Goal: Information Seeking & Learning: Learn about a topic

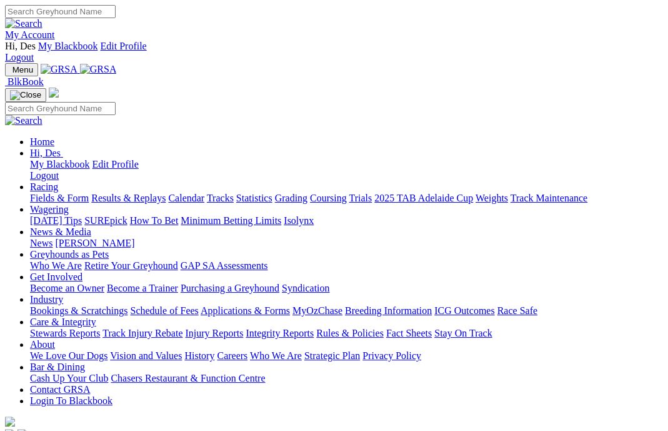
click at [53, 238] on link "News" at bounding box center [41, 243] width 23 height 11
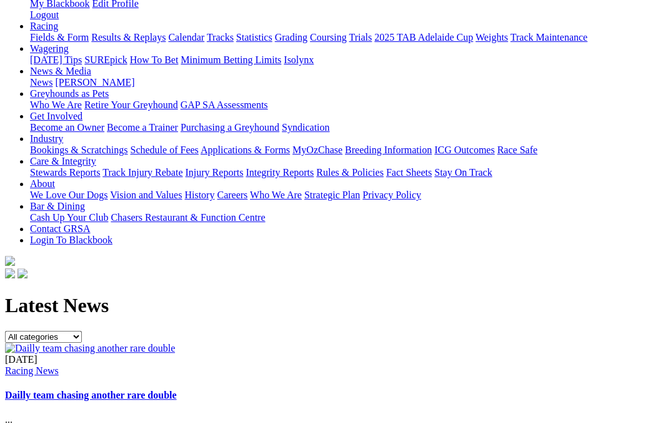
scroll to position [189, 2]
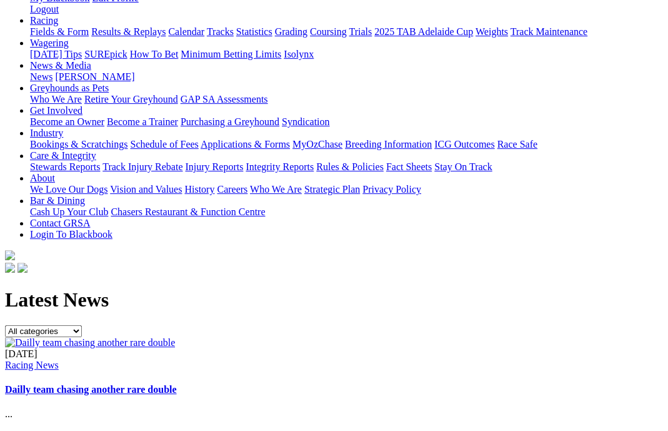
click at [177, 384] on link "Dailly team chasing another rare double" at bounding box center [91, 389] width 172 height 11
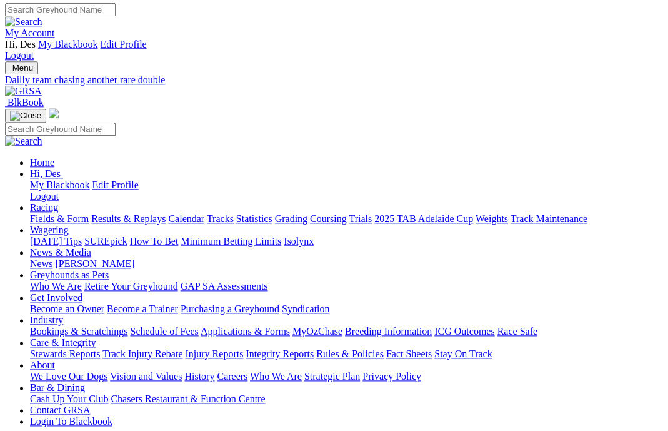
scroll to position [8, 0]
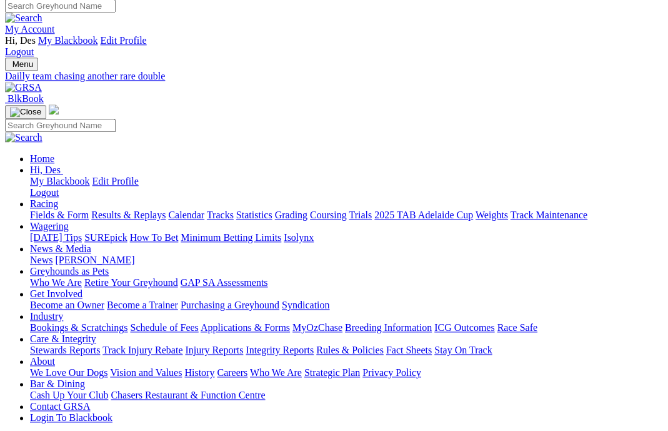
click at [53, 254] on link "News" at bounding box center [41, 259] width 23 height 11
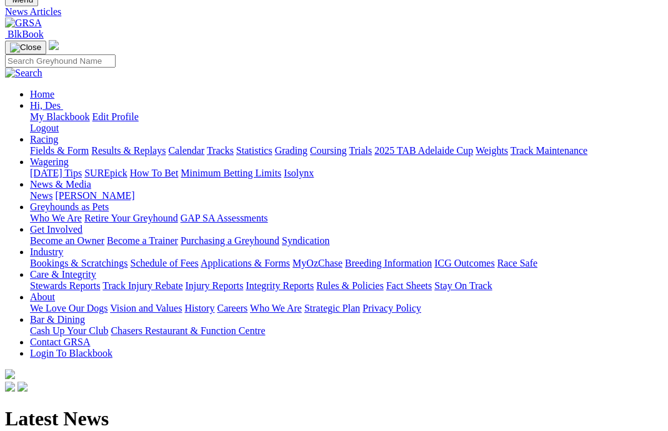
scroll to position [103, 0]
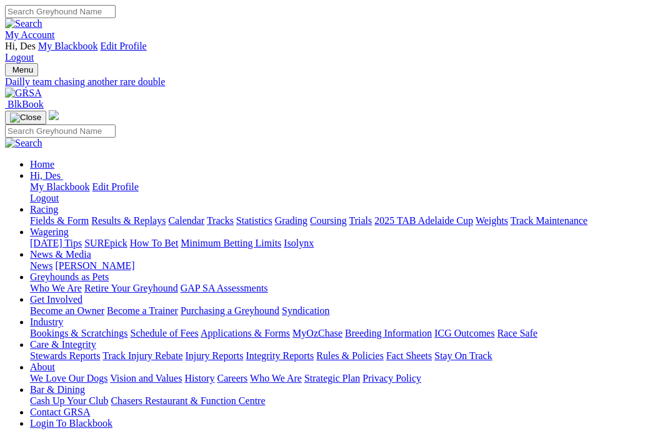
click at [53, 260] on link "News" at bounding box center [41, 265] width 23 height 11
click at [134, 260] on link "[PERSON_NAME]" at bounding box center [94, 265] width 79 height 11
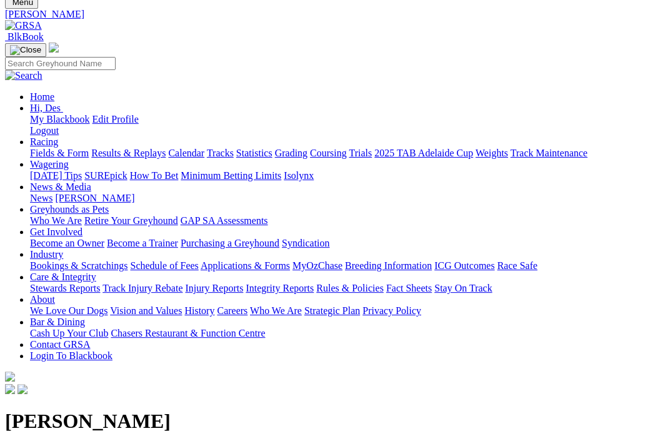
scroll to position [87, 0]
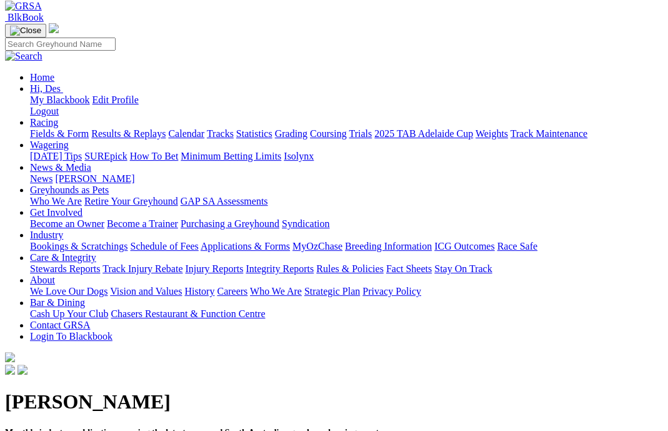
click at [53, 173] on link "News" at bounding box center [41, 178] width 23 height 11
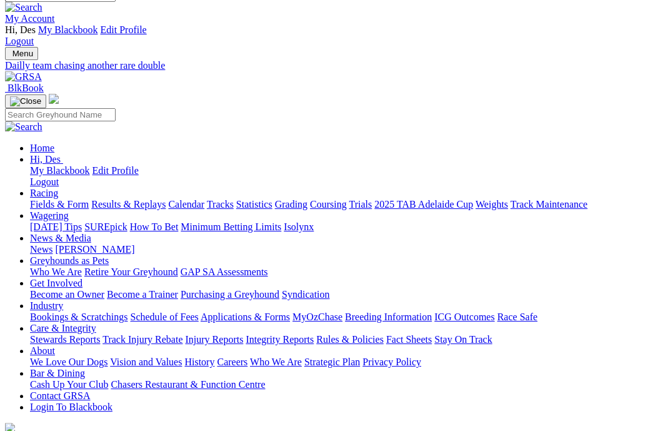
scroll to position [15, 0]
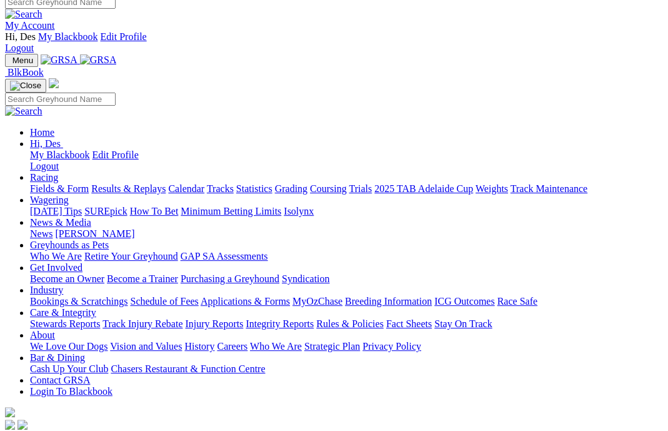
scroll to position [13, 1]
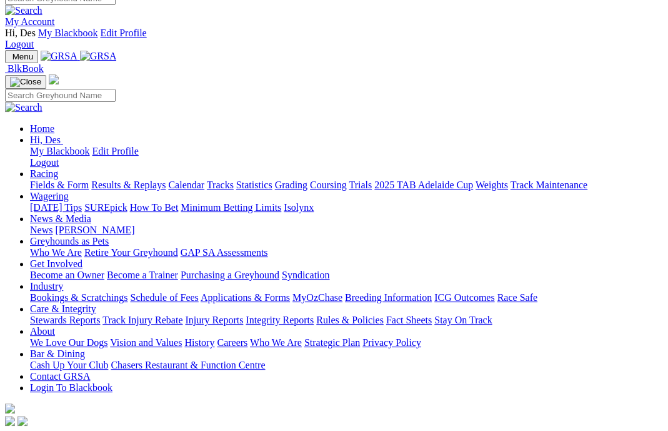
click at [53, 224] on link "News" at bounding box center [41, 229] width 23 height 11
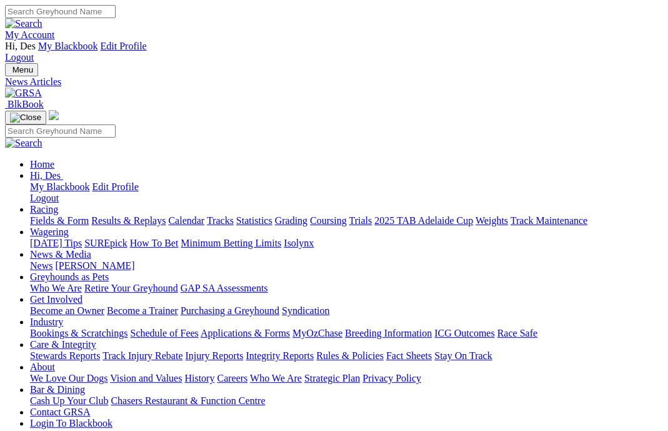
select select "Media Releases"
click option "Media Releases" at bounding box center [0, 0] width 0 height 0
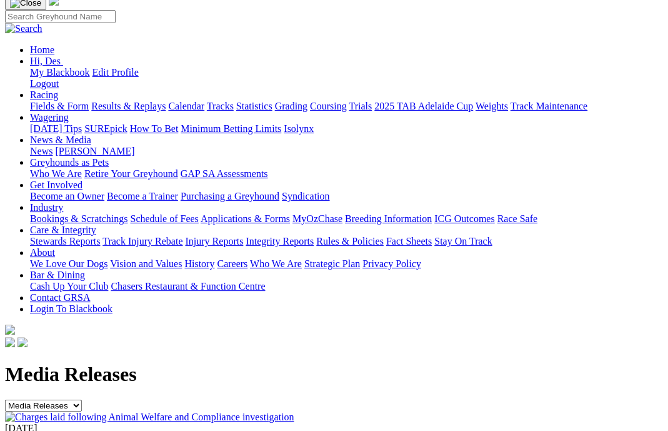
scroll to position [114, 1]
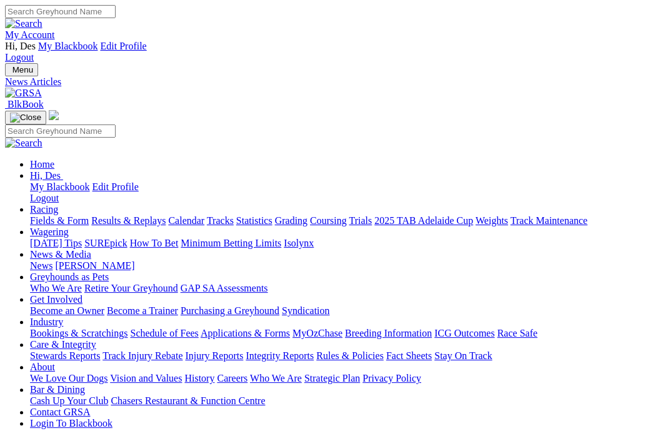
scroll to position [15, 1]
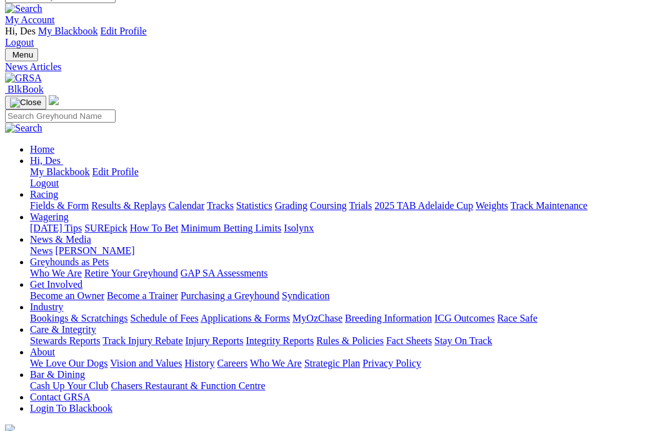
click at [53, 245] on link "News" at bounding box center [41, 250] width 23 height 11
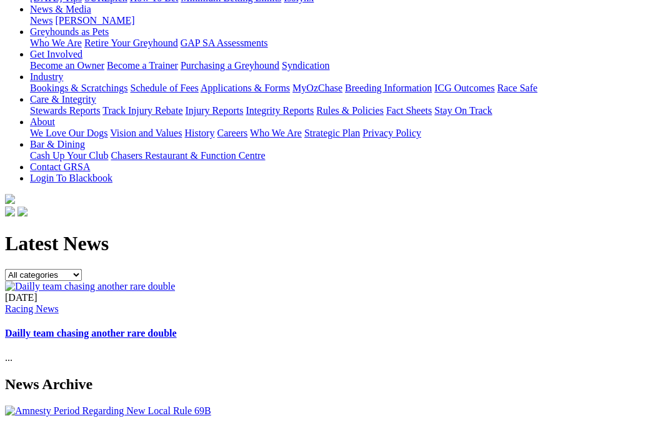
scroll to position [248, 0]
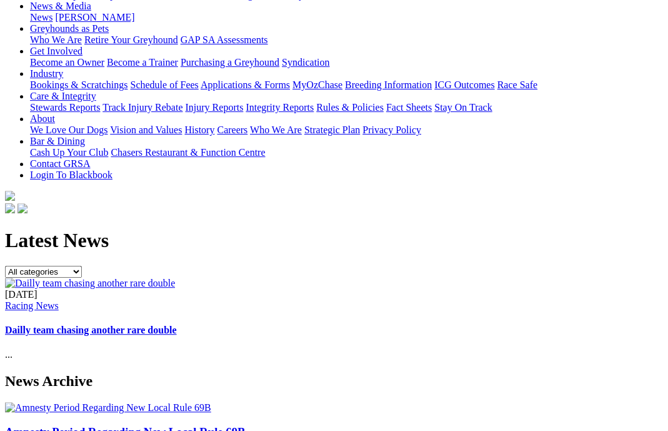
click at [175, 278] on img at bounding box center [90, 283] width 170 height 11
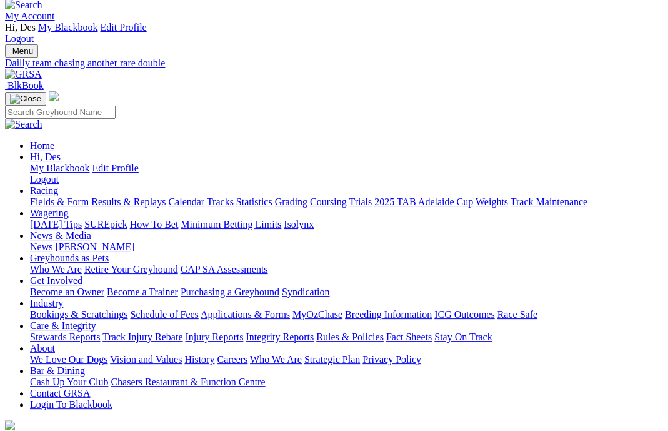
scroll to position [19, 0]
click at [314, 331] on link "Integrity Reports" at bounding box center [280, 336] width 68 height 11
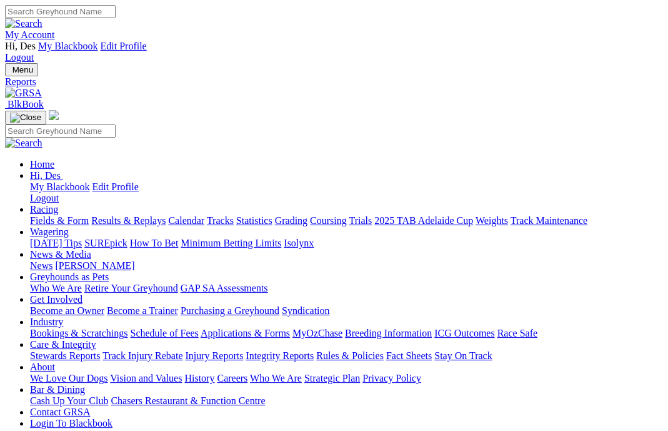
click at [53, 260] on link "News" at bounding box center [41, 265] width 23 height 11
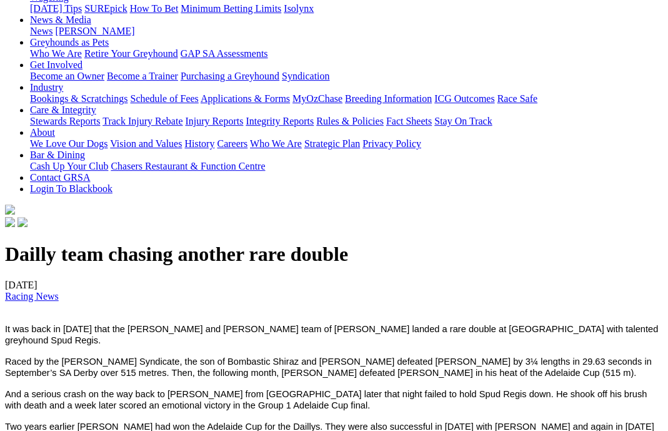
scroll to position [329, 0]
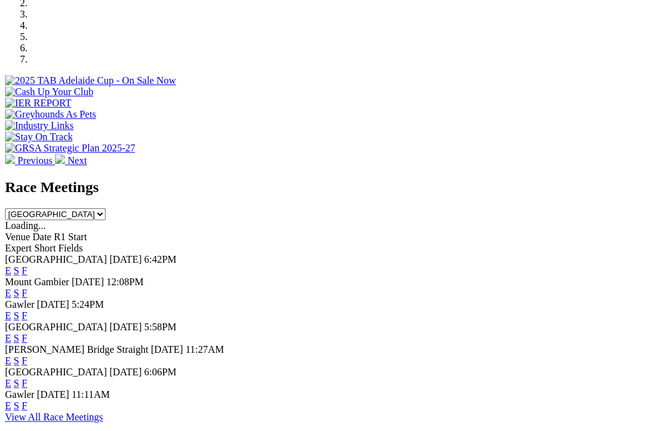
scroll to position [485, 0]
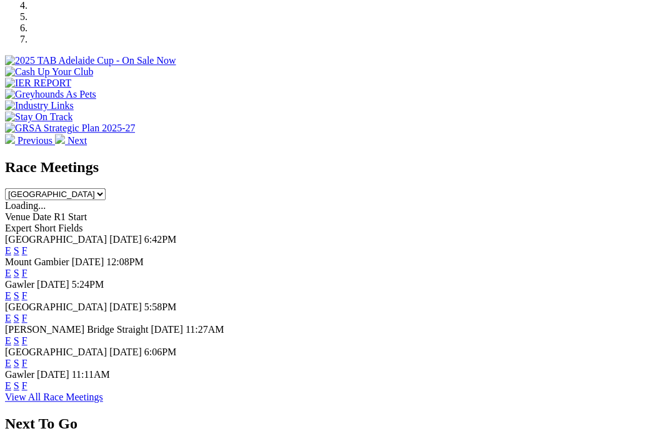
click at [28, 380] on link "F" at bounding box center [25, 385] width 6 height 11
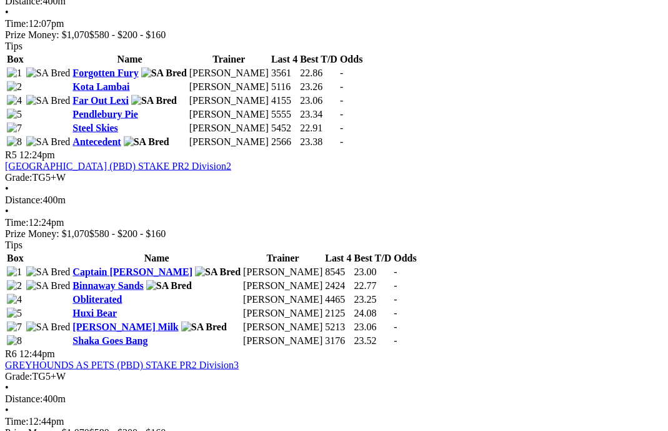
scroll to position [1353, 0]
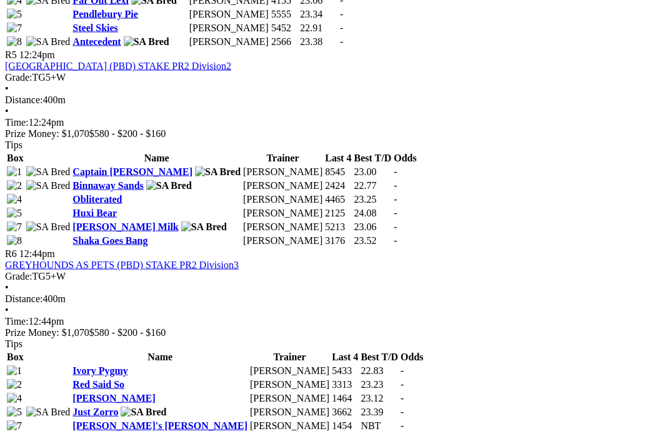
scroll to position [1459, 1]
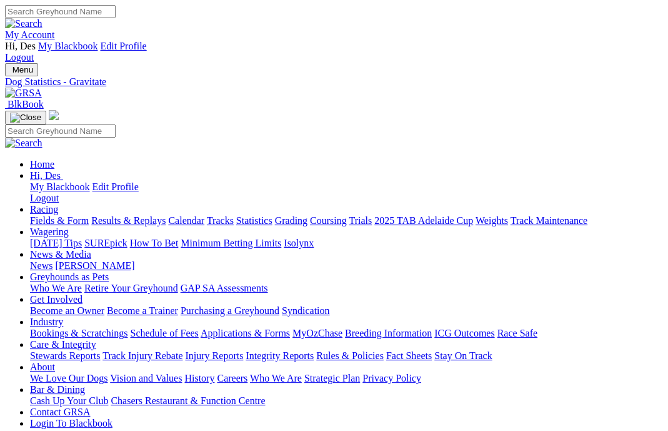
scroll to position [48, 0]
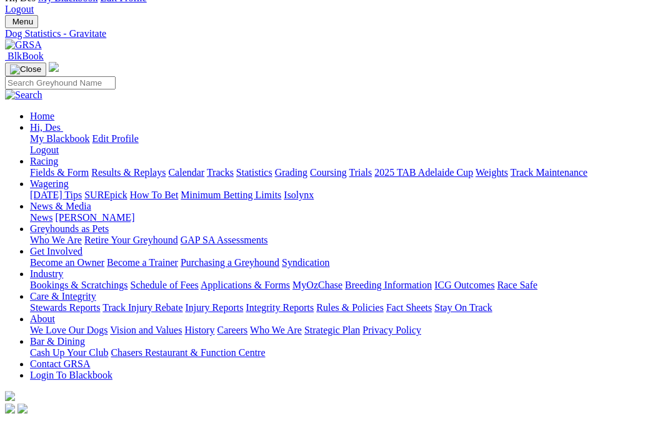
click at [60, 167] on link "Fields & Form" at bounding box center [59, 172] width 59 height 11
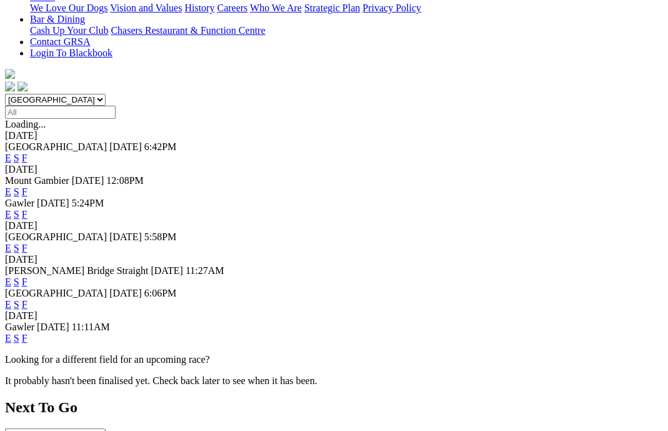
scroll to position [396, 0]
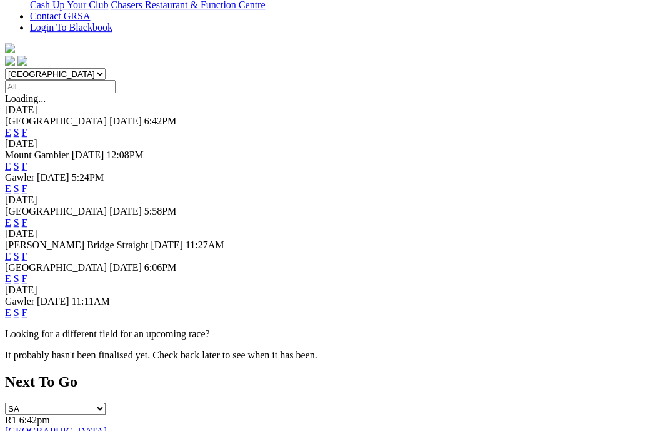
click at [28, 307] on link "F" at bounding box center [25, 312] width 6 height 11
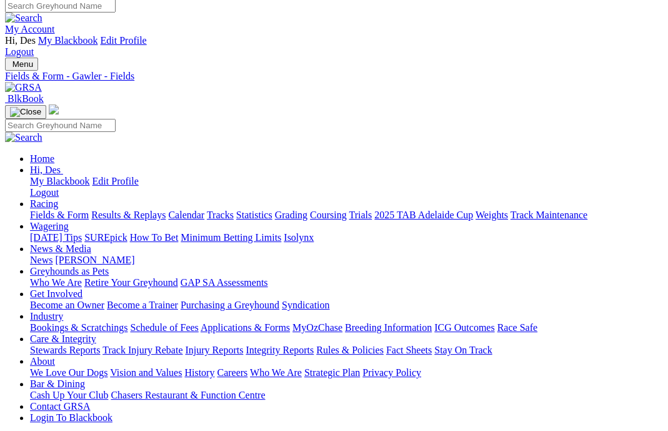
scroll to position [6, 1]
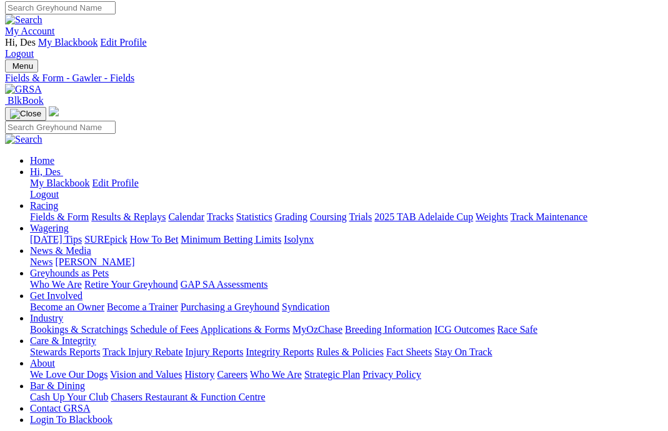
click at [53, 256] on link "News" at bounding box center [41, 261] width 23 height 11
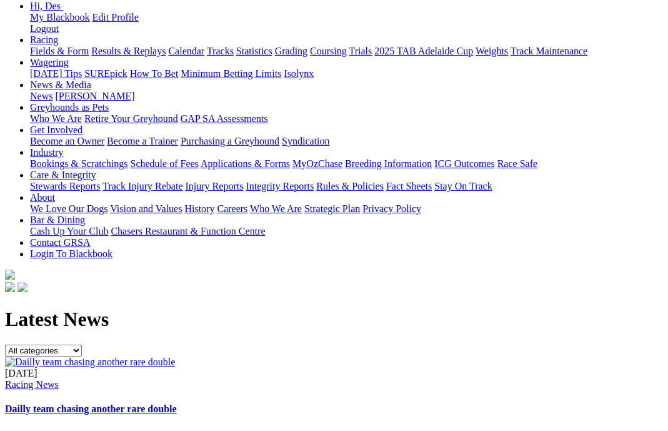
scroll to position [171, 0]
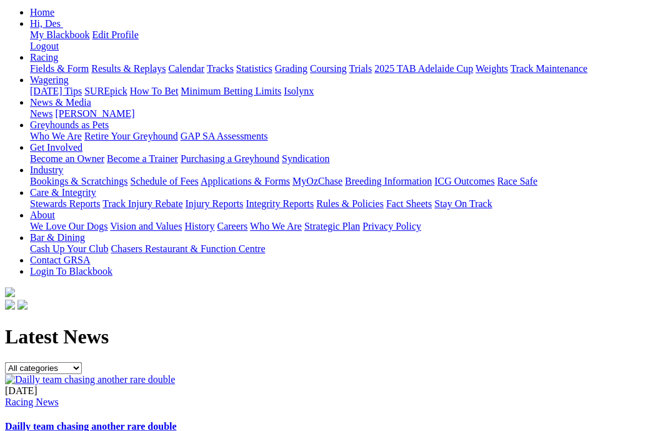
scroll to position [0, 6]
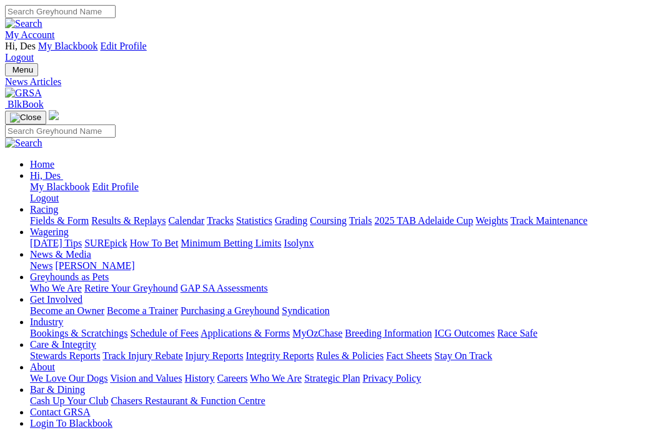
click at [59, 215] on link "Fields & Form" at bounding box center [59, 220] width 59 height 11
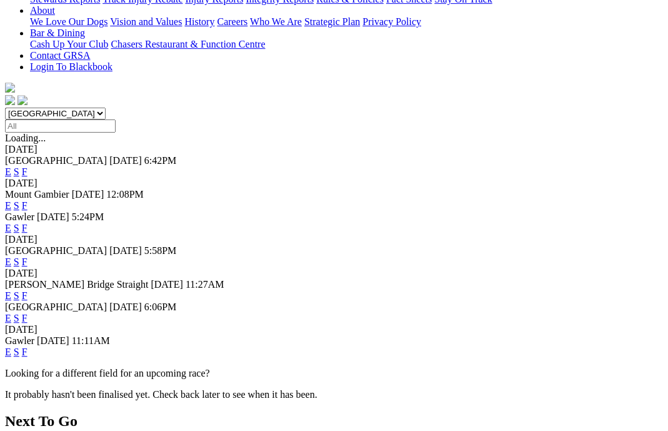
scroll to position [358, 0]
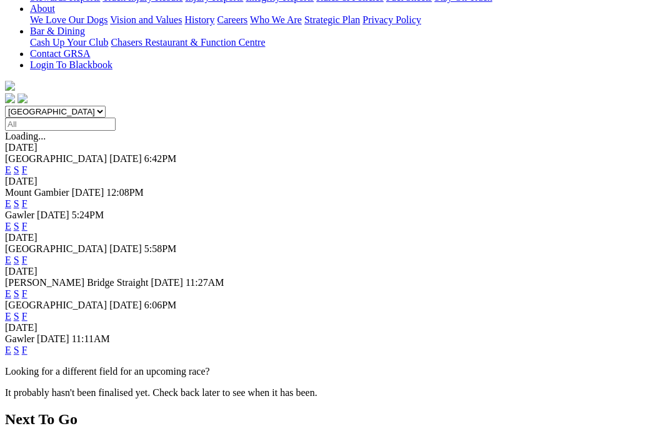
click at [28, 344] on link "F" at bounding box center [25, 349] width 6 height 11
